Goal: Information Seeking & Learning: Learn about a topic

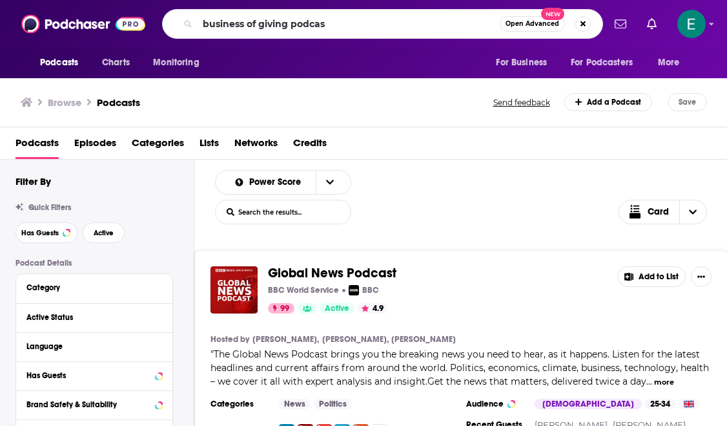
type input "business of giving podcast"
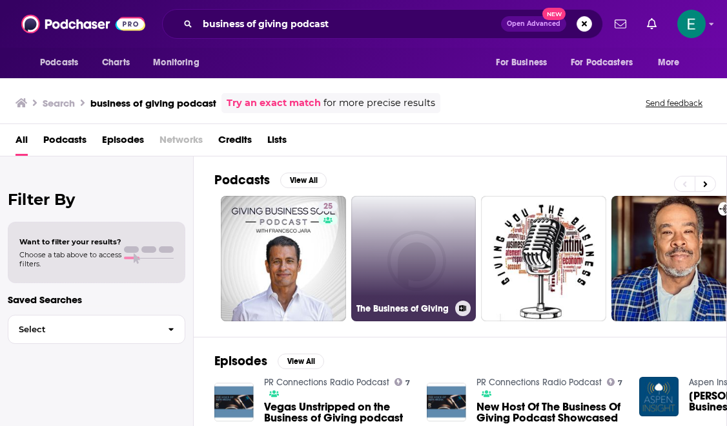
click at [437, 220] on link "The Business of Giving" at bounding box center [413, 258] width 125 height 125
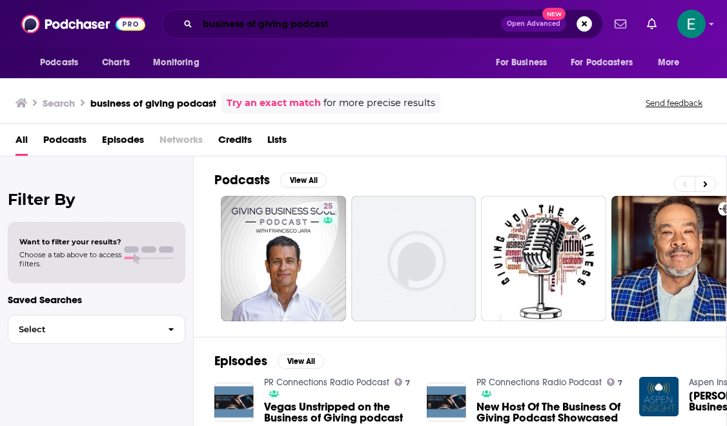
click at [345, 21] on input "business of giving podcast" at bounding box center [350, 24] width 304 height 21
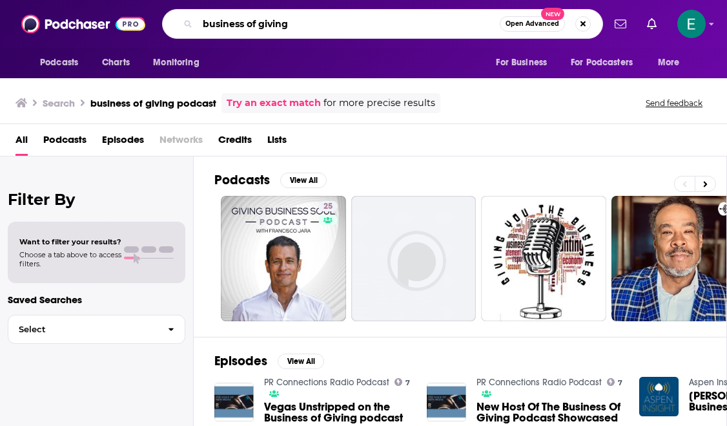
type input "business of giving"
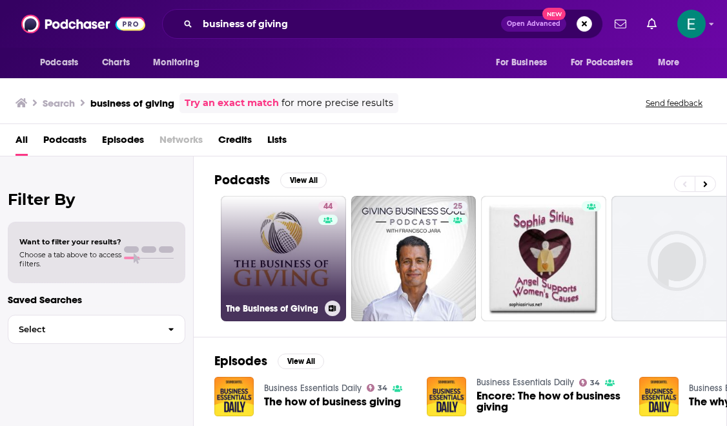
click at [266, 249] on link "44 The Business of Giving" at bounding box center [283, 258] width 125 height 125
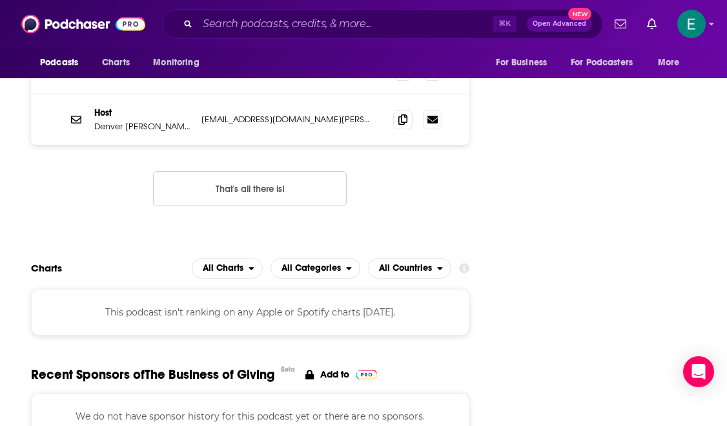
scroll to position [1443, 0]
